Goal: Task Accomplishment & Management: Manage account settings

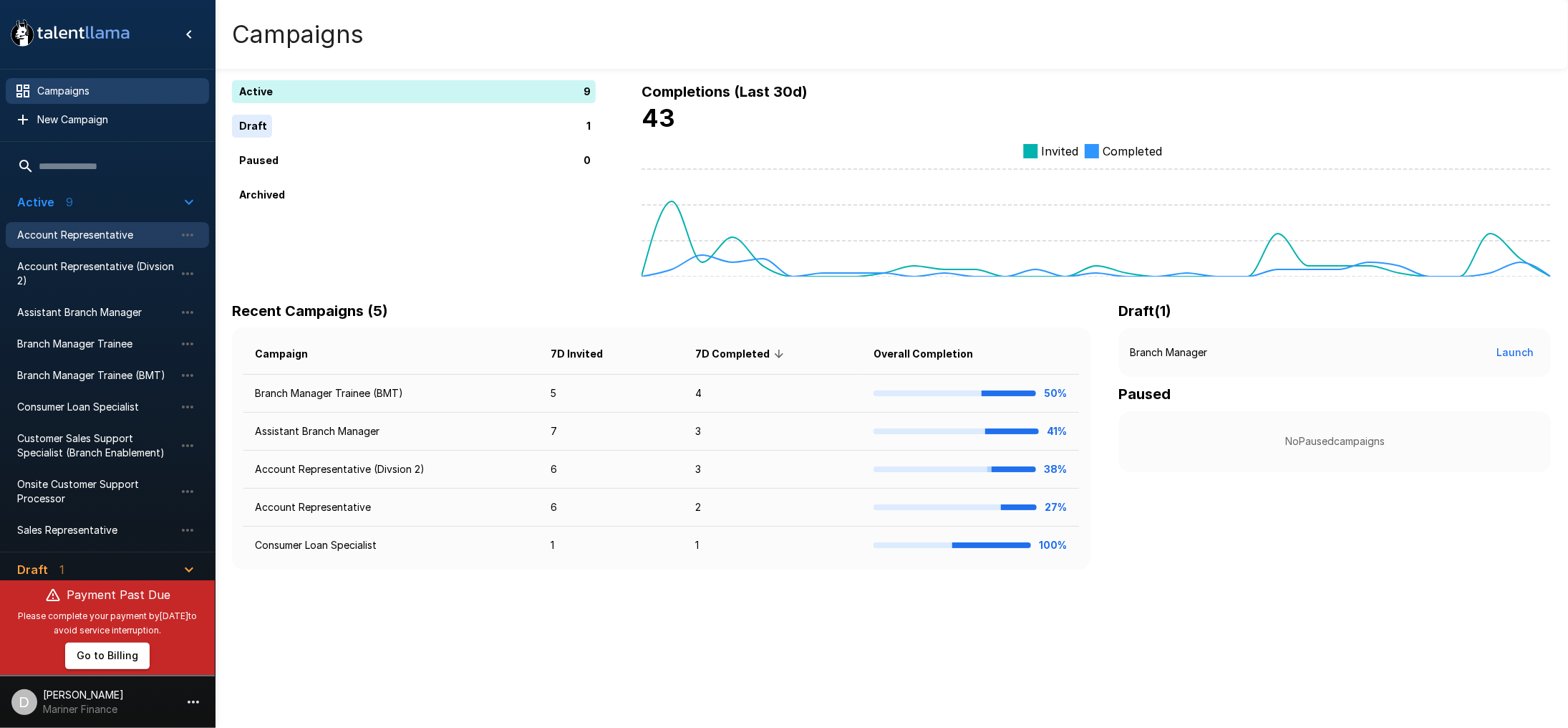
click at [84, 228] on span "Account Representative" at bounding box center [96, 234] width 158 height 14
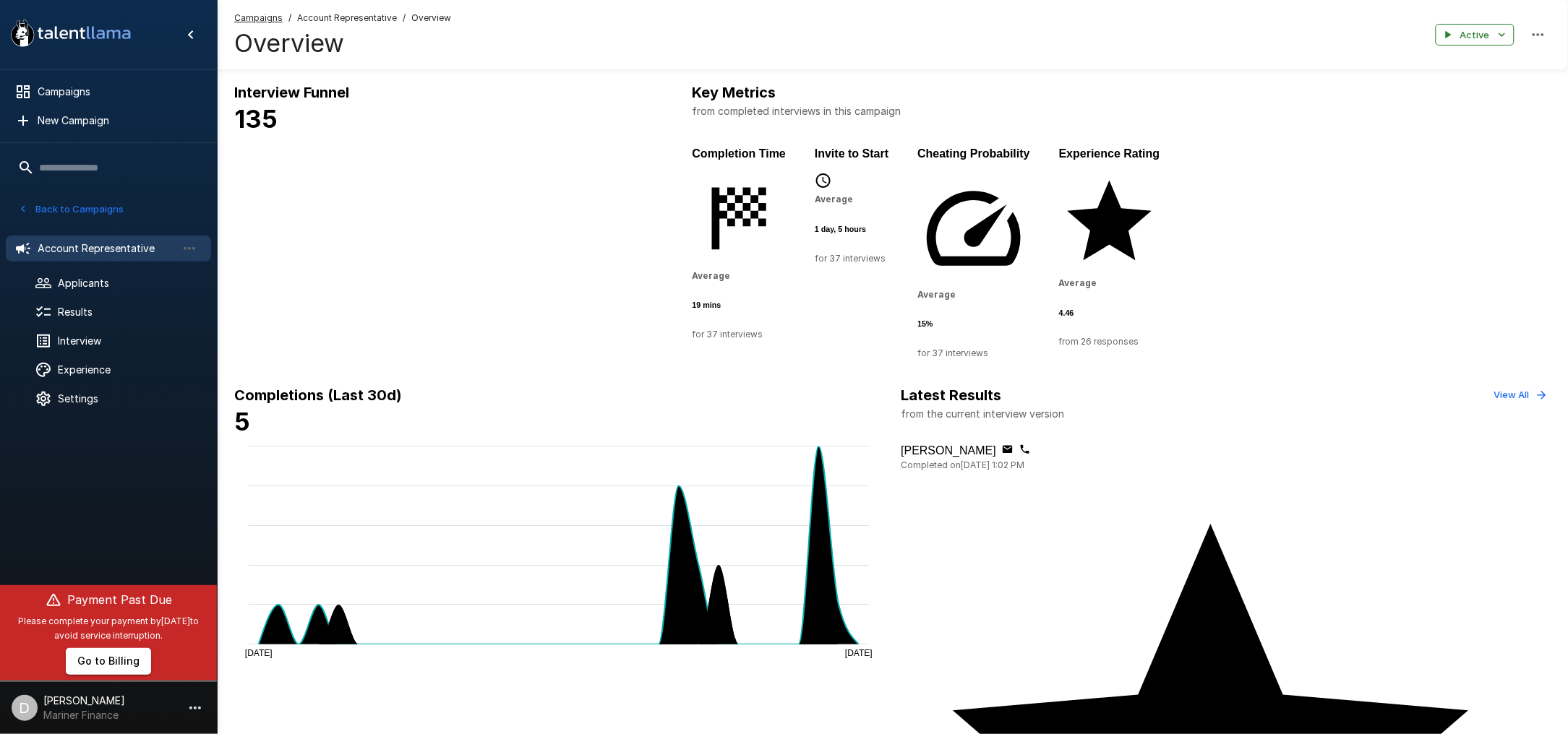
click at [470, 250] on div "37" at bounding box center [1021, 541] width 1574 height 734
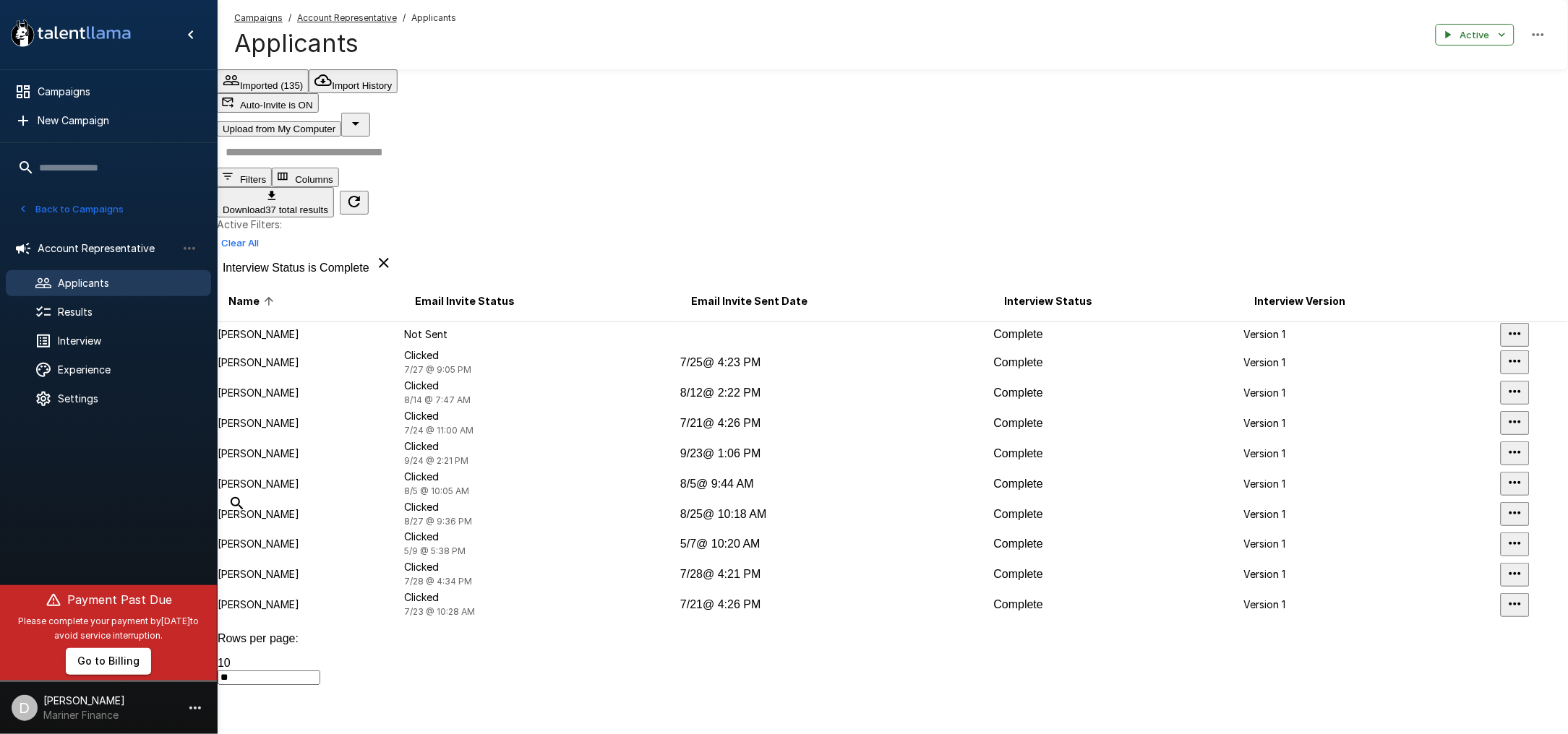
click at [377, 254] on icon at bounding box center [383, 262] width 17 height 17
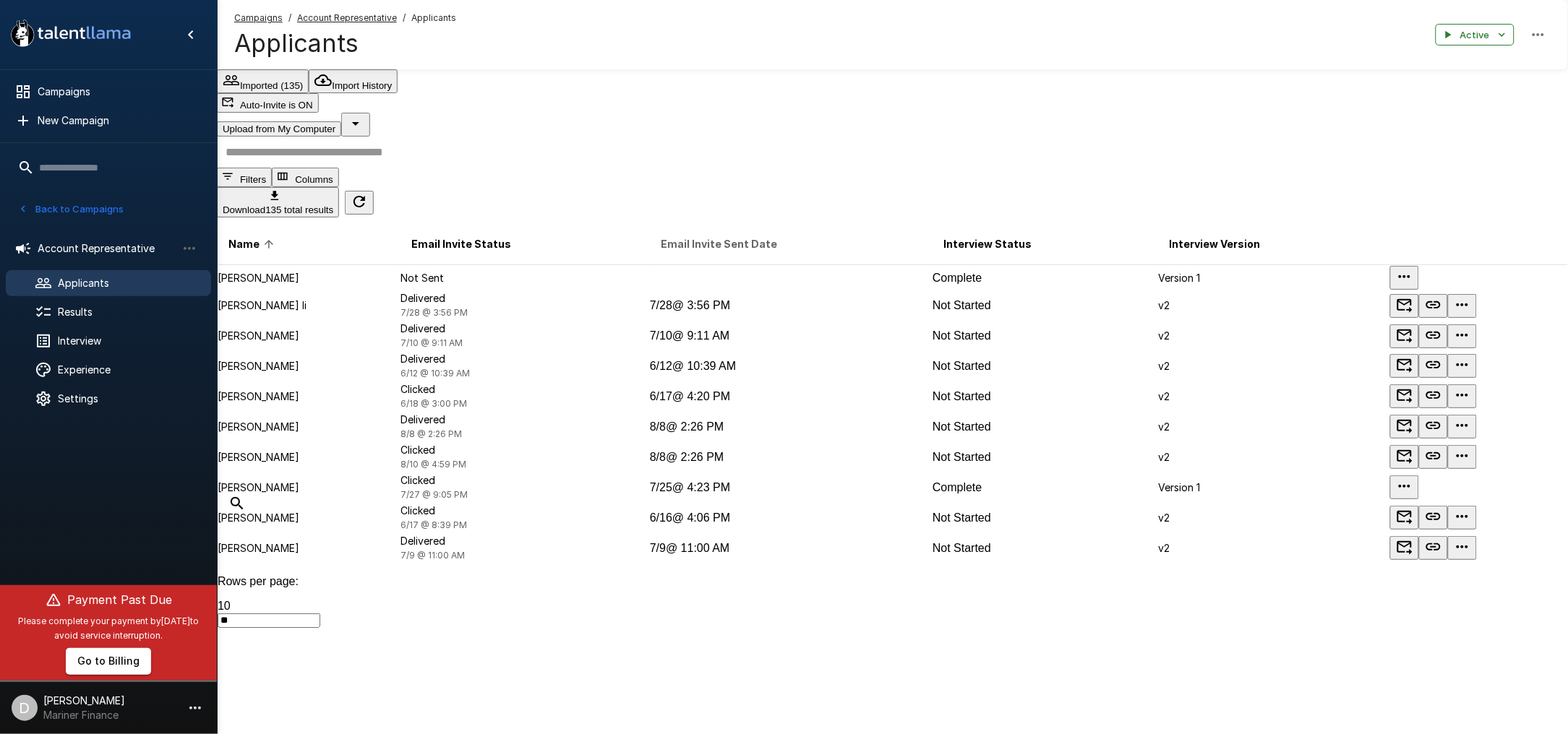
click at [717, 235] on span "Email Invite Sent Date" at bounding box center [719, 244] width 116 height 17
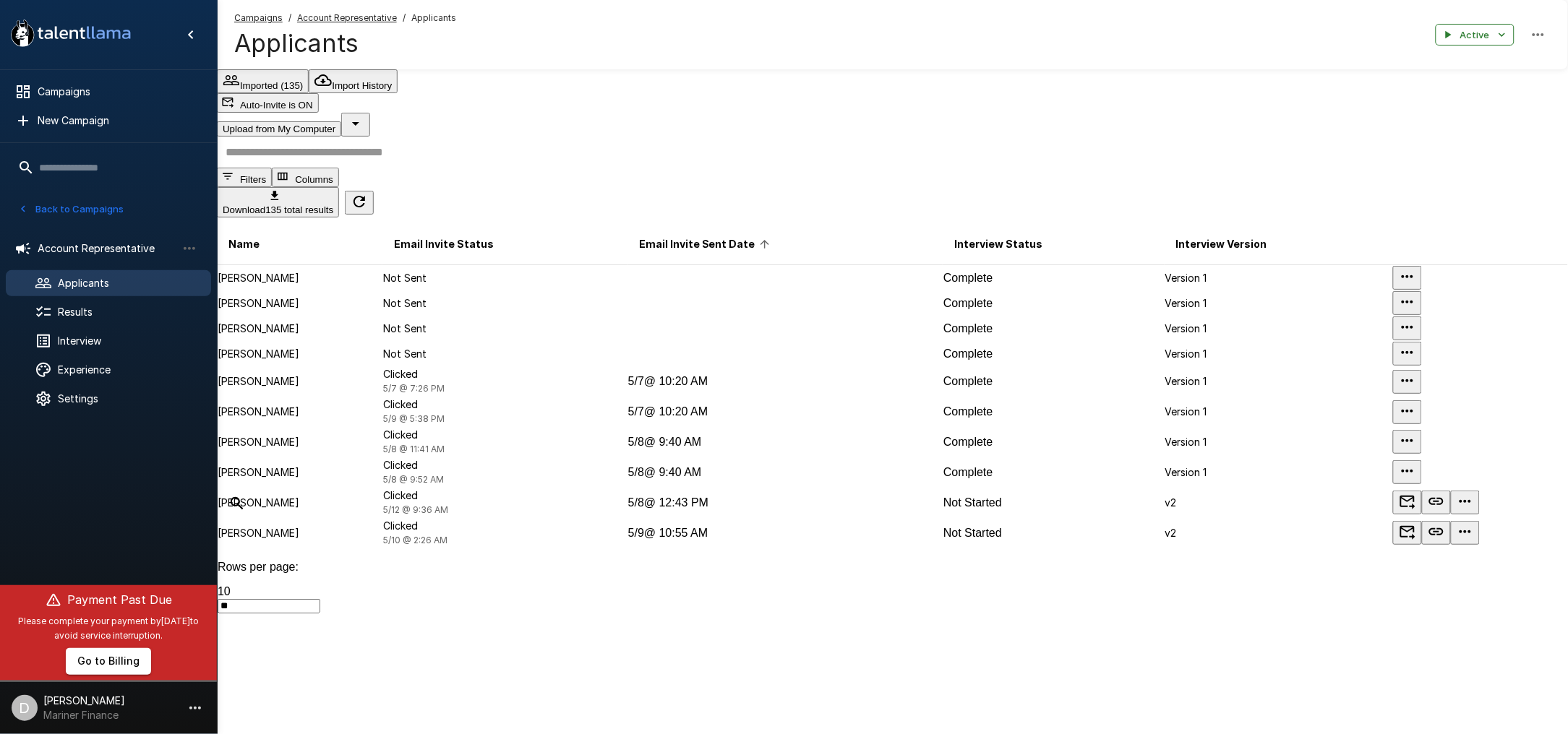
click at [717, 223] on th "Email Invite Sent Date" at bounding box center [785, 244] width 315 height 42
click at [713, 223] on th "Email Invite Sent Date" at bounding box center [785, 244] width 315 height 42
click at [715, 235] on span "Email Invite Sent Date" at bounding box center [707, 244] width 135 height 17
